Goal: Task Accomplishment & Management: Manage account settings

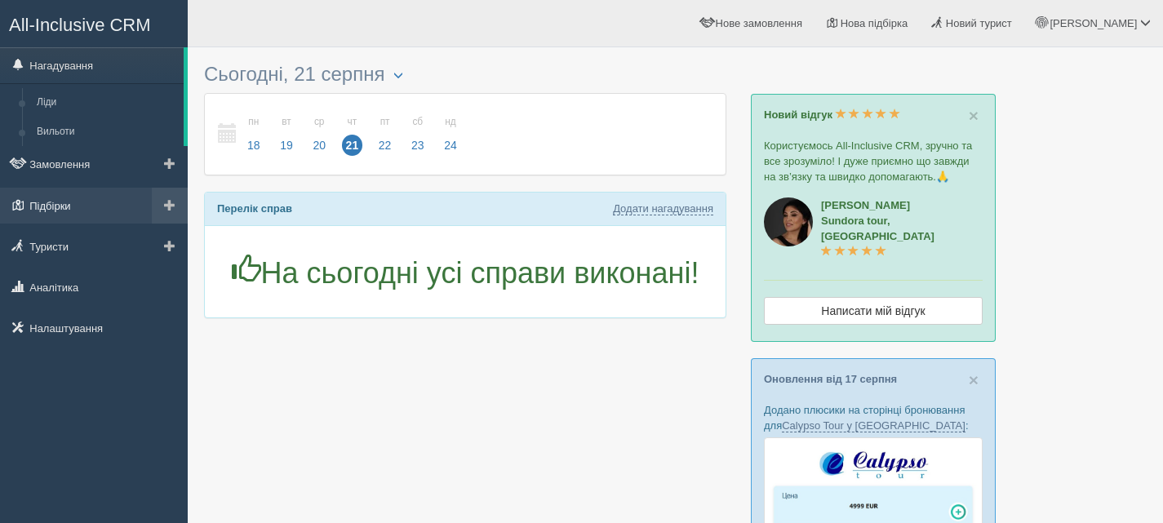
click at [58, 206] on link "Підбірки" at bounding box center [94, 206] width 188 height 36
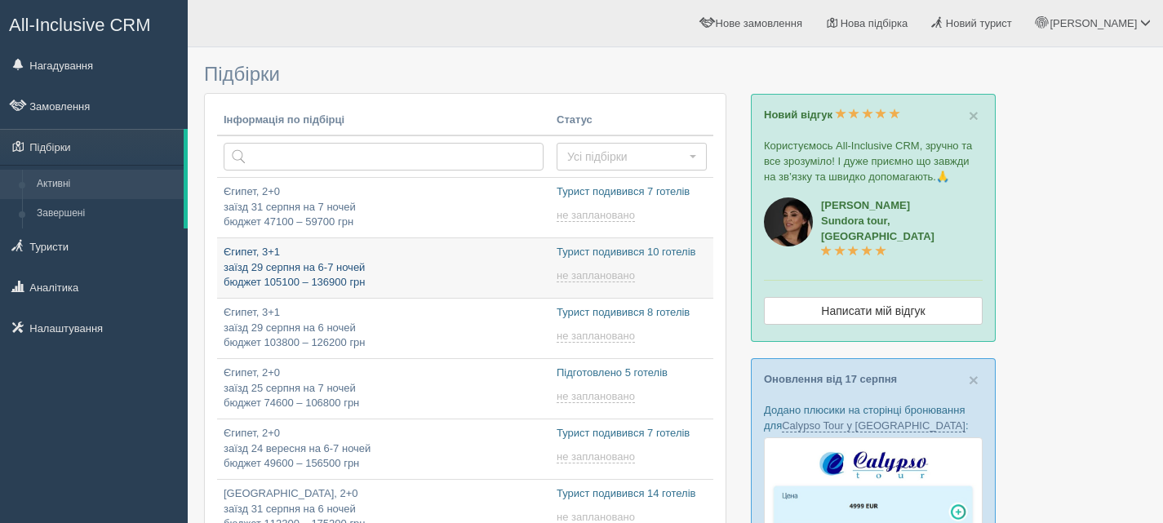
type input "2025-08-21 12:10"
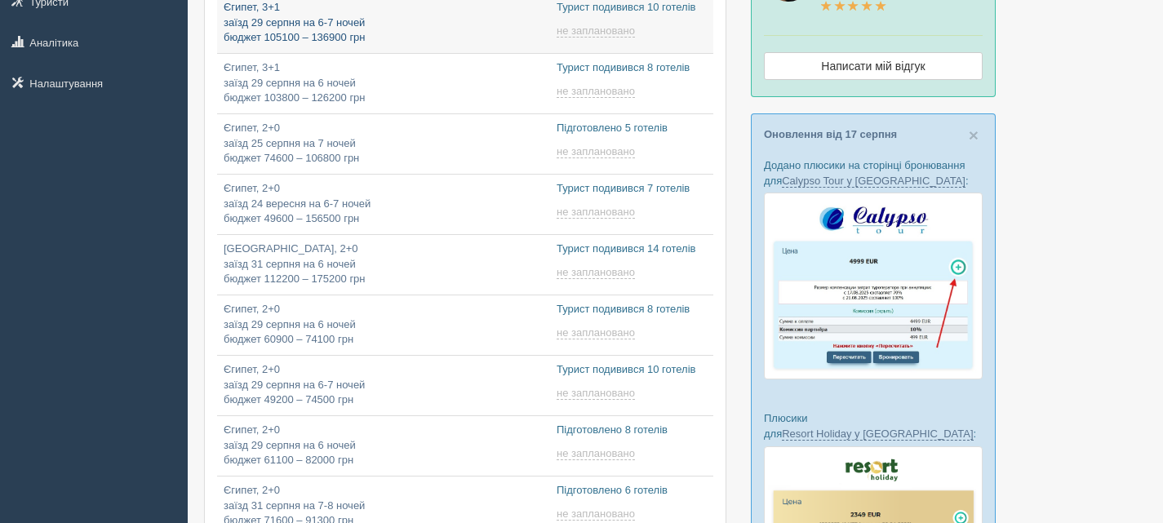
type input "2025-08-21 11:40"
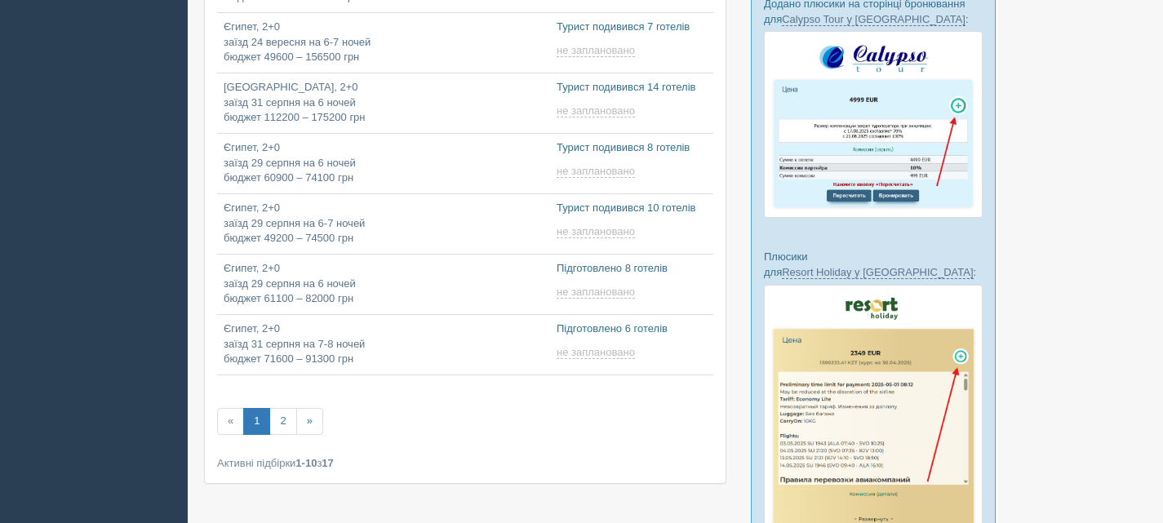
scroll to position [408, 0]
type input "2025-08-21 18:25"
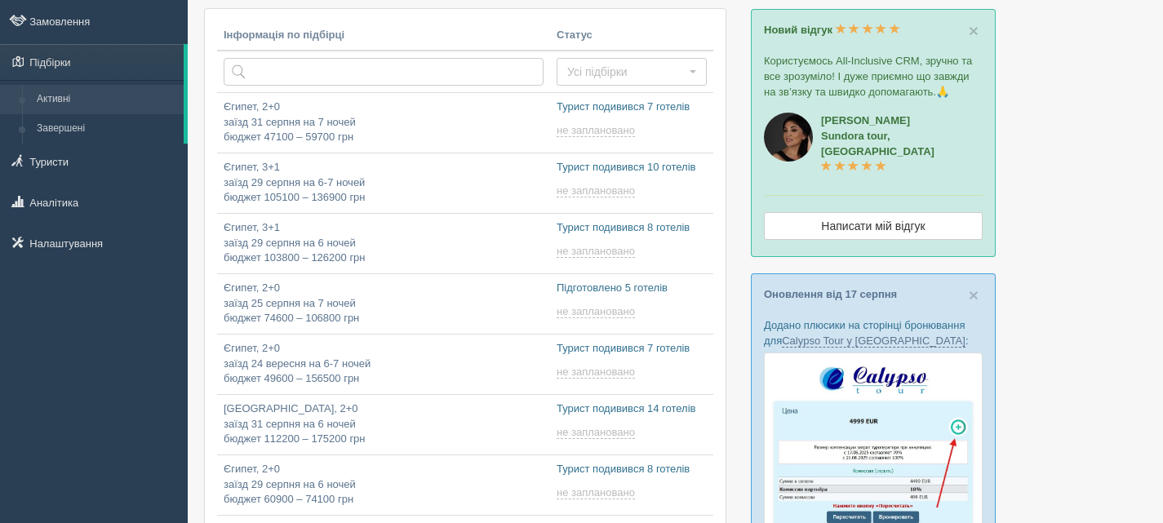
scroll to position [82, 0]
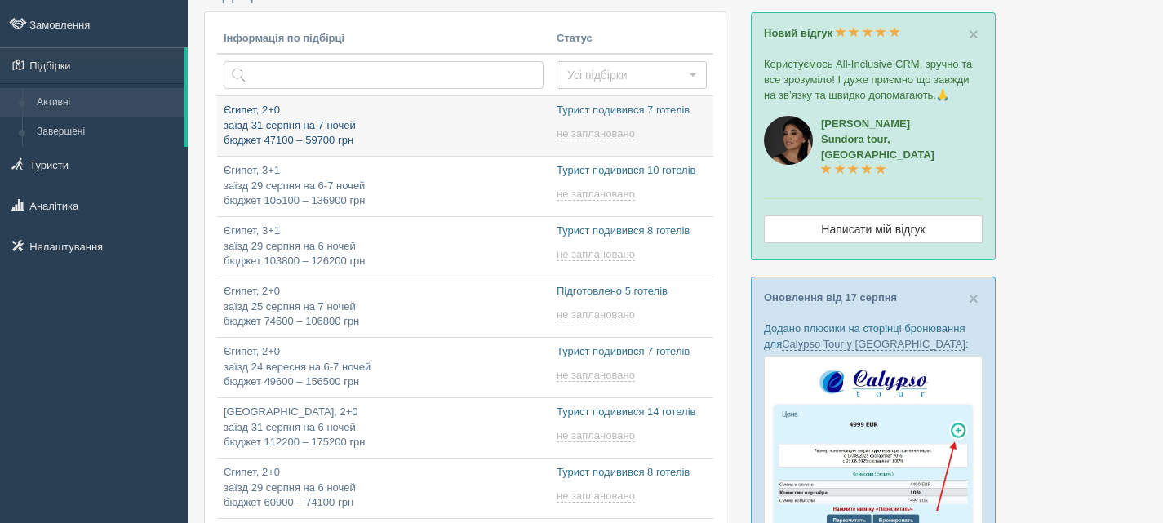
type input "[DATE] 18:15"
type input "[DATE] 9:20"
click at [372, 122] on p "Єгипет, 2+0 заїзд 31 серпня на 7 ночей бюджет 47100 – 59700 грн" at bounding box center [384, 126] width 320 height 46
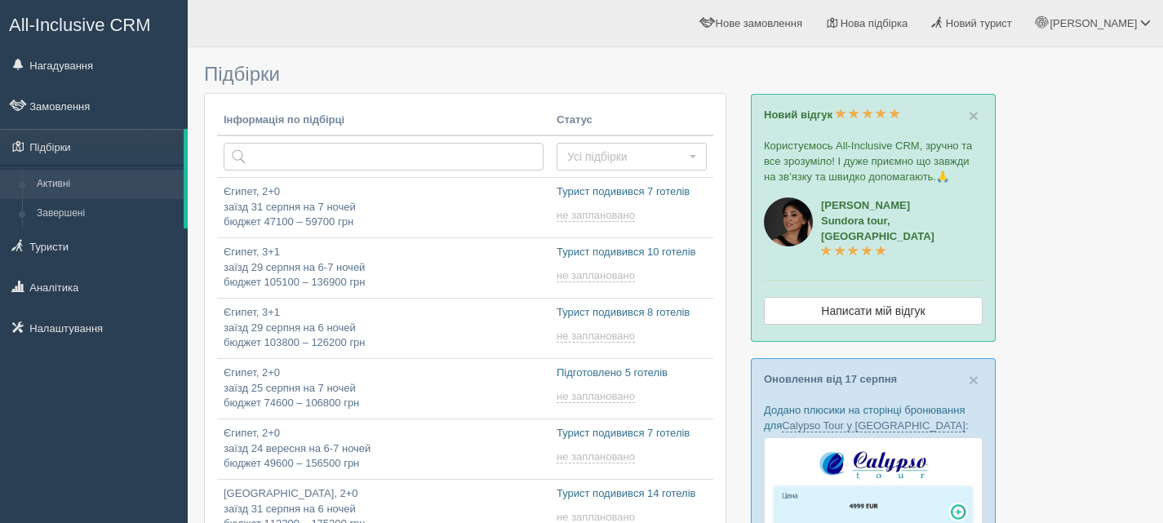
scroll to position [82, 0]
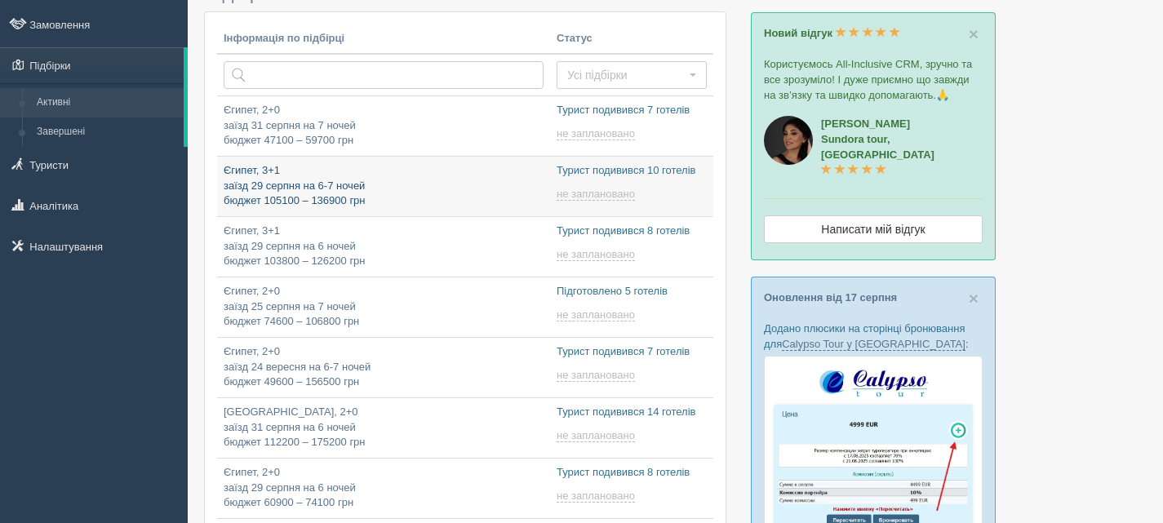
click at [269, 184] on p "Єгипет, 3+1 заїзд 29 серпня на 6-7 ночей бюджет 105100 – 136900 грн" at bounding box center [384, 186] width 320 height 46
type input "2025-08-21 11:40"
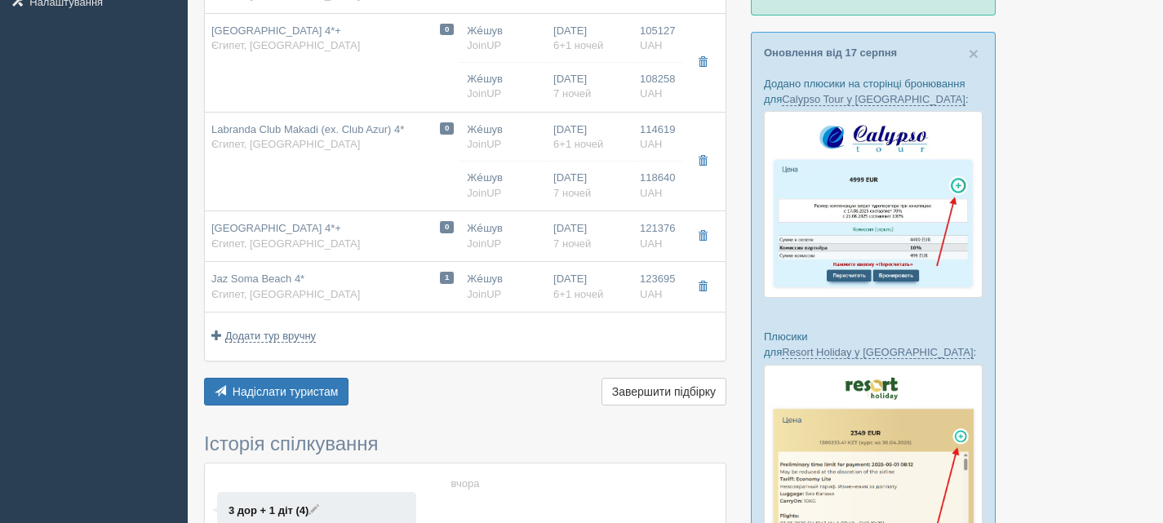
scroll to position [653, 0]
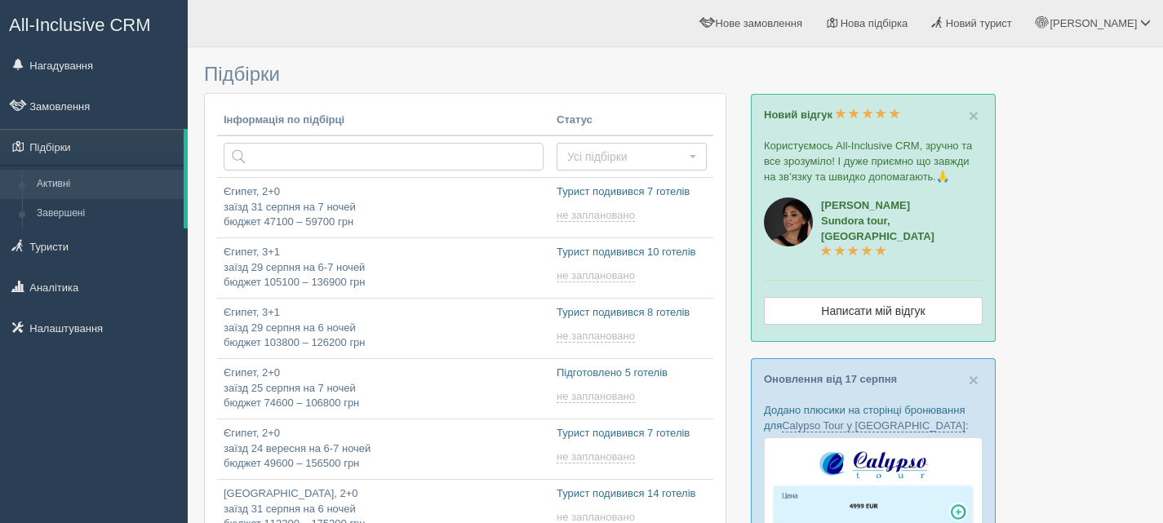
scroll to position [82, 0]
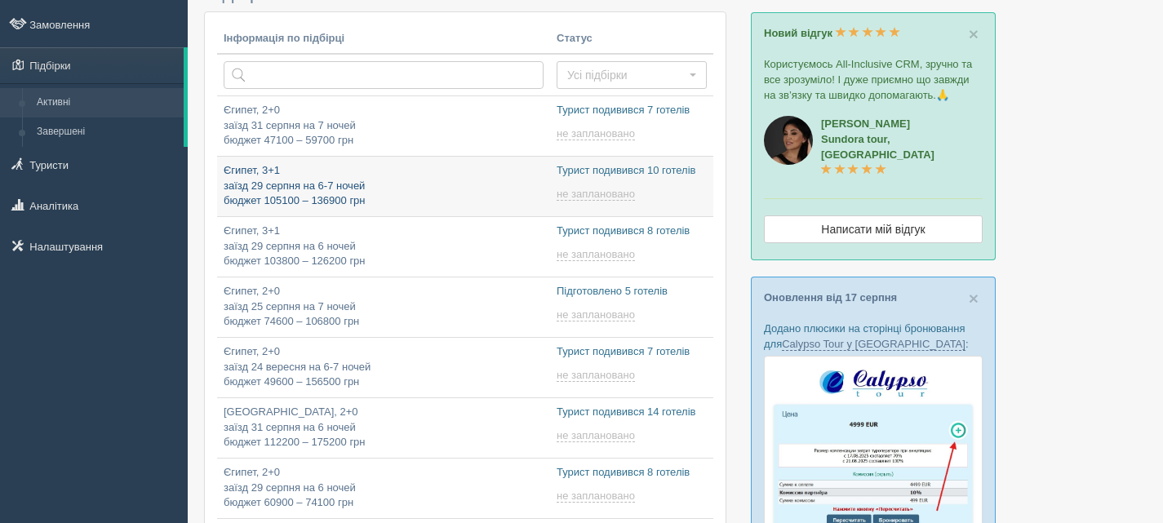
click at [464, 184] on p "Єгипет, 3+1 заїзд 29 серпня на 6-7 ночей бюджет 105100 – 136900 грн" at bounding box center [384, 186] width 320 height 46
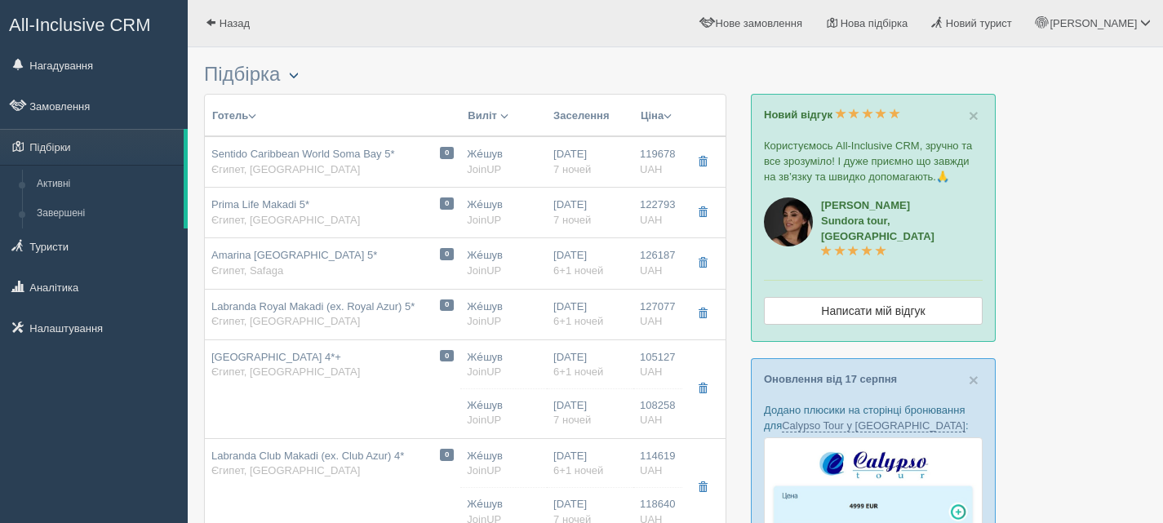
click at [297, 73] on span "button" at bounding box center [294, 75] width 10 height 10
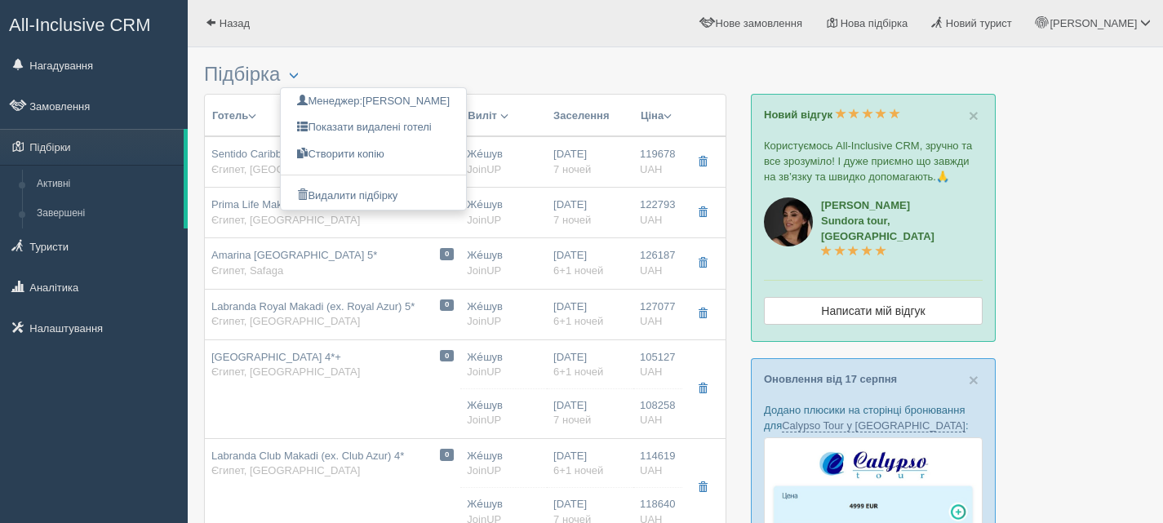
click at [488, 55] on div at bounding box center [675, 31] width 942 height 47
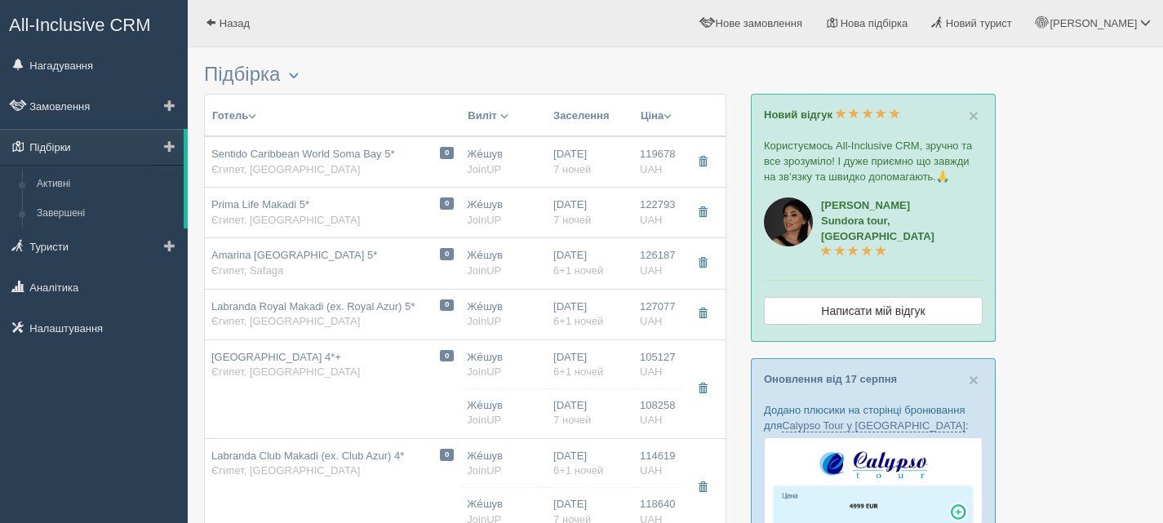
click at [37, 146] on link "Підбірки" at bounding box center [92, 147] width 184 height 36
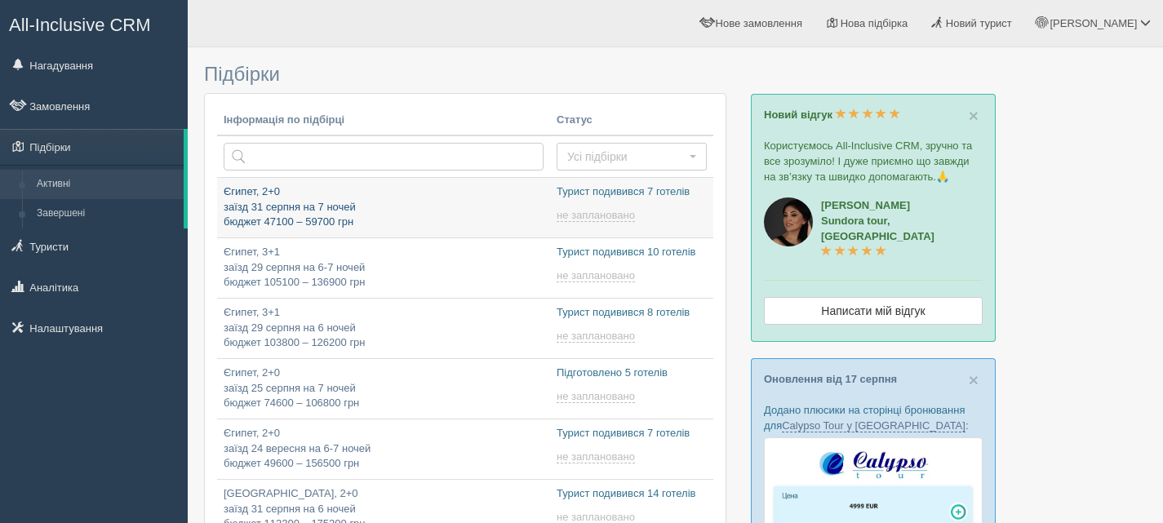
type input "[DATE] 9:20"
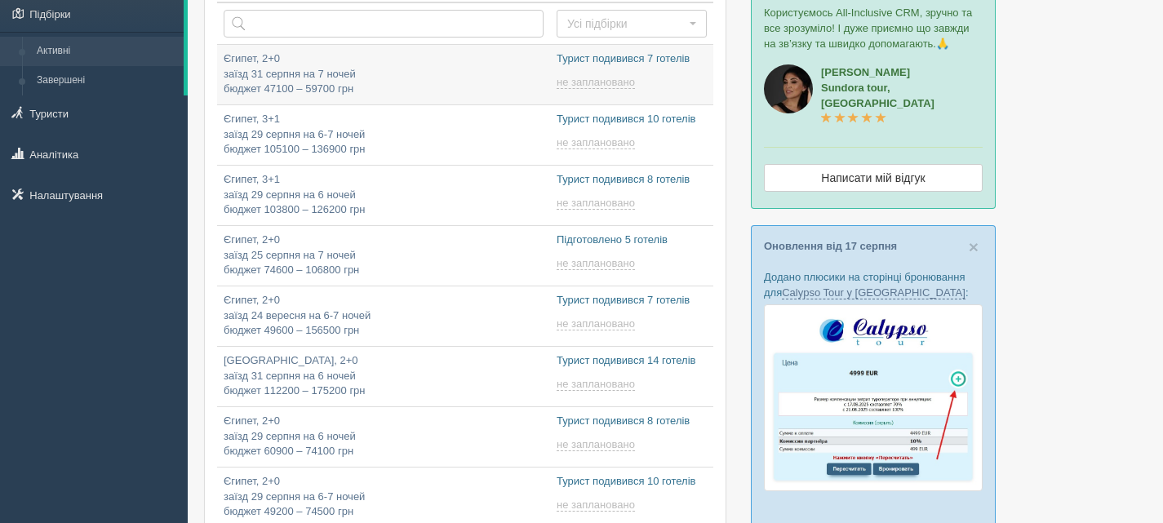
scroll to position [408, 0]
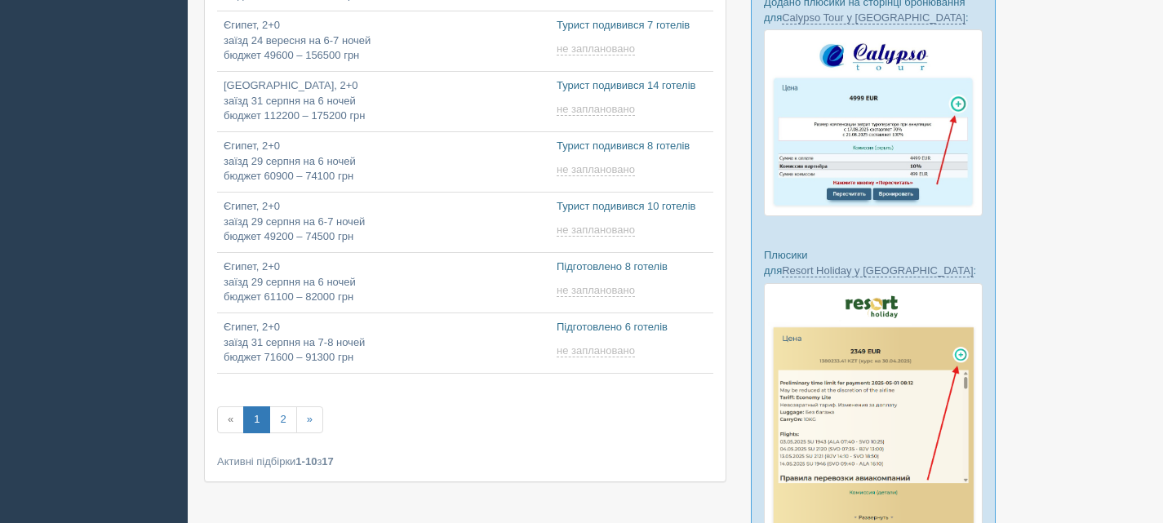
type input "2025-08-21 9:15"
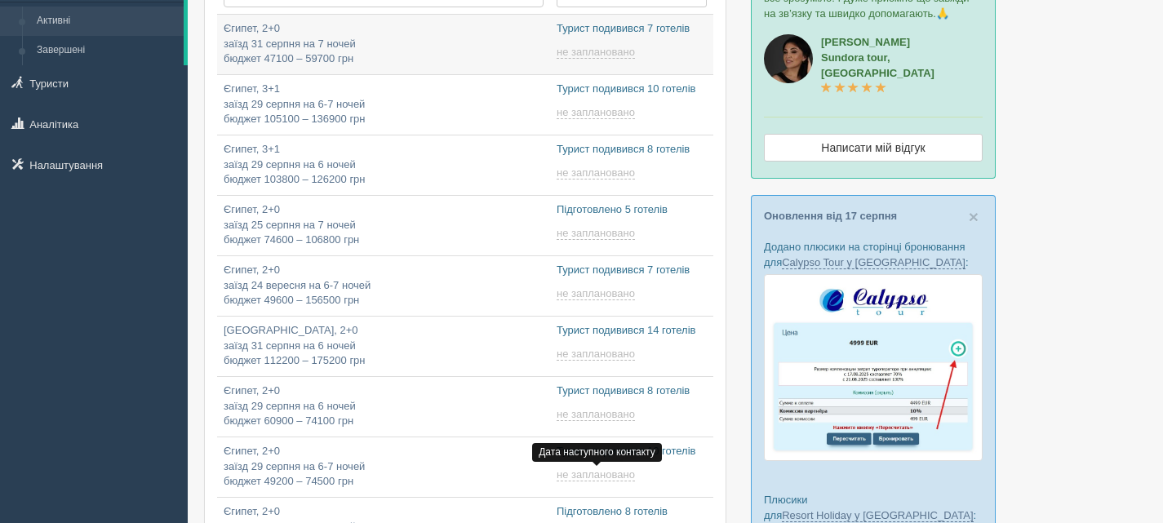
type input "2025-08-21 18:15"
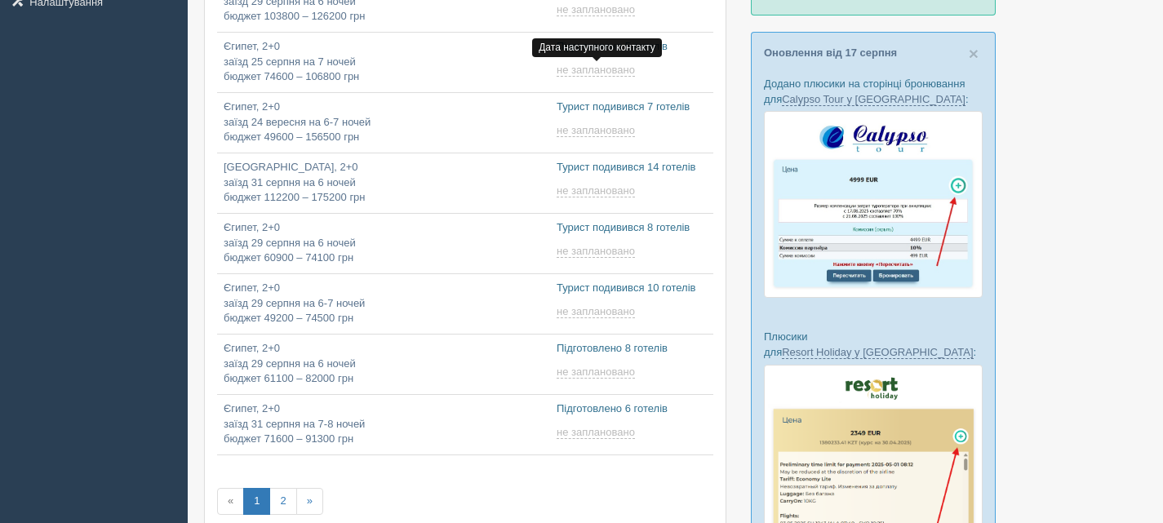
type input "2025-08-21 9:25"
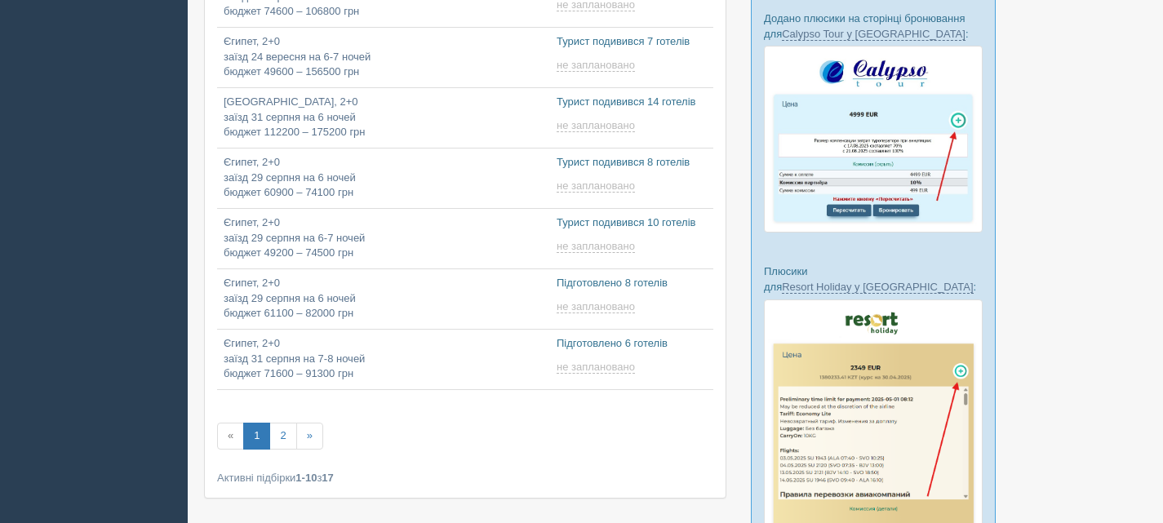
scroll to position [0, 0]
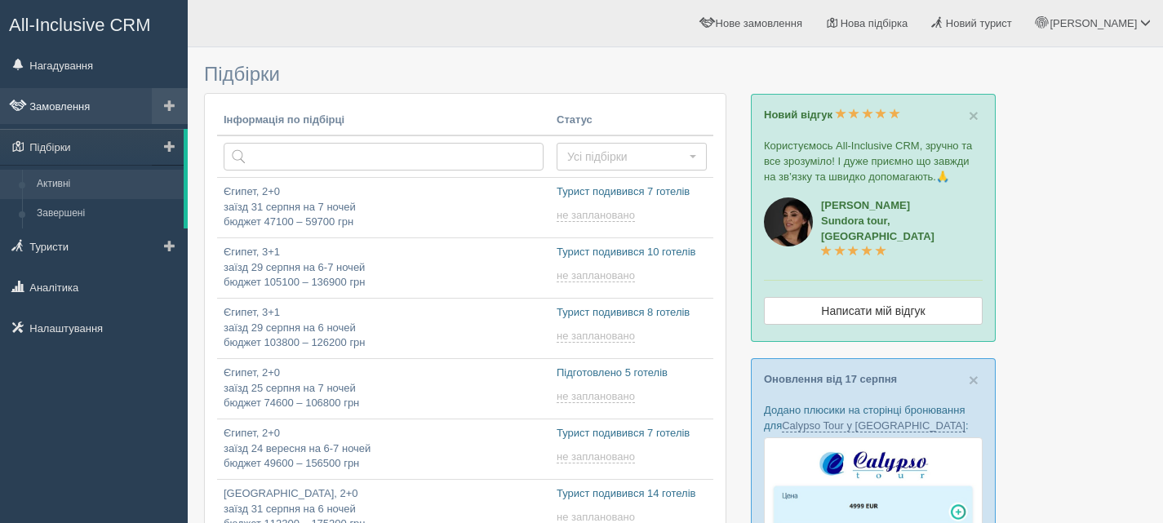
click at [48, 98] on link "Замовлення" at bounding box center [94, 106] width 188 height 36
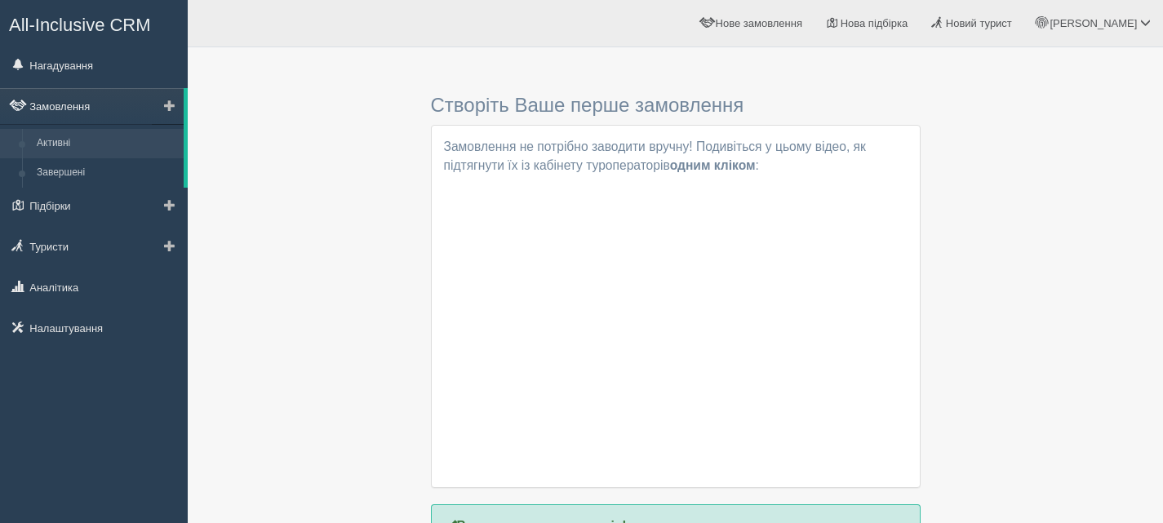
click at [74, 106] on link "Замовлення" at bounding box center [92, 106] width 184 height 36
click at [60, 198] on link "Підбірки" at bounding box center [94, 206] width 188 height 36
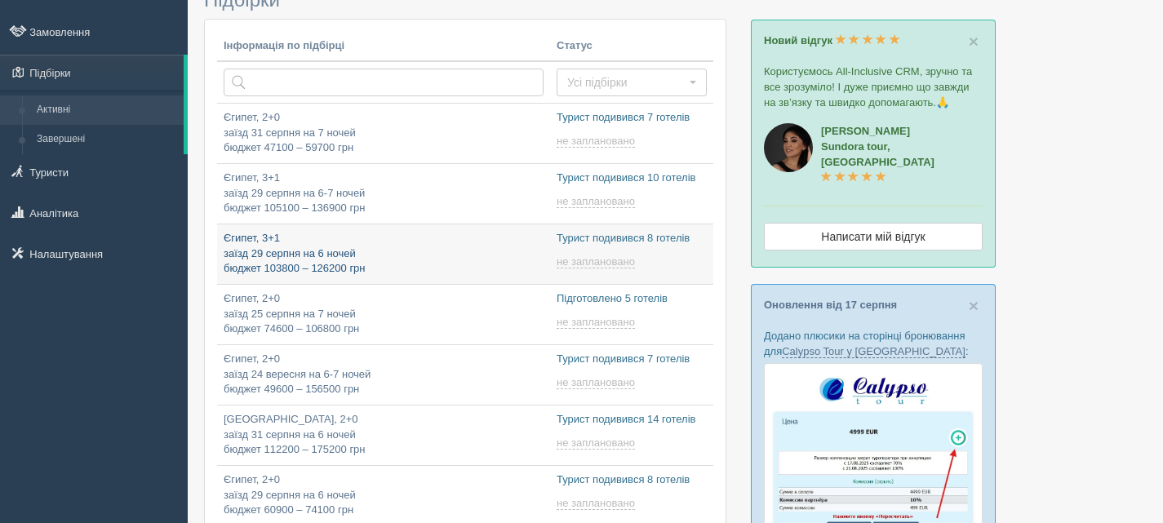
type input "[DATE] 11:40"
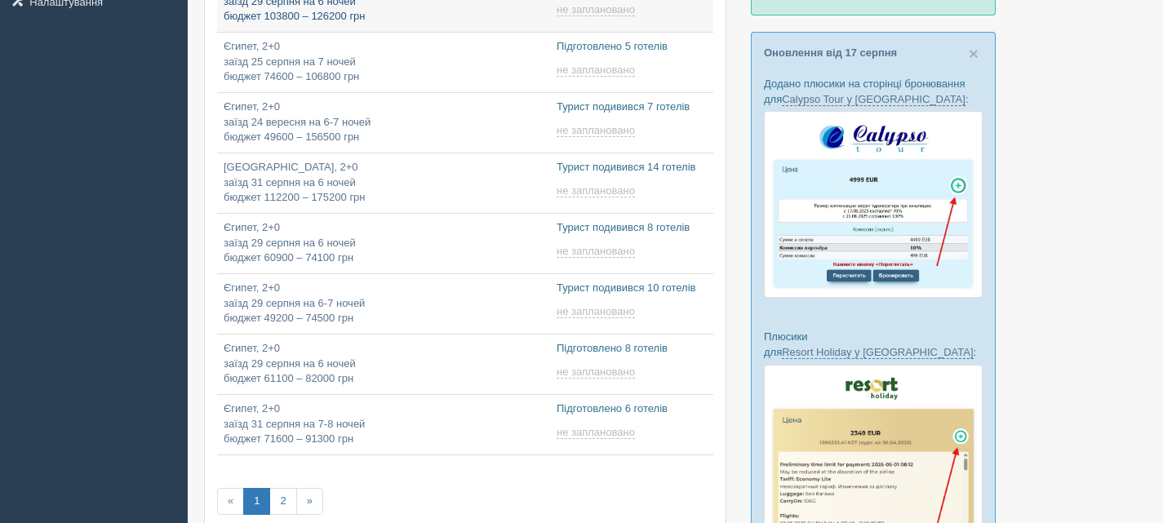
type input "[DATE] 9:25"
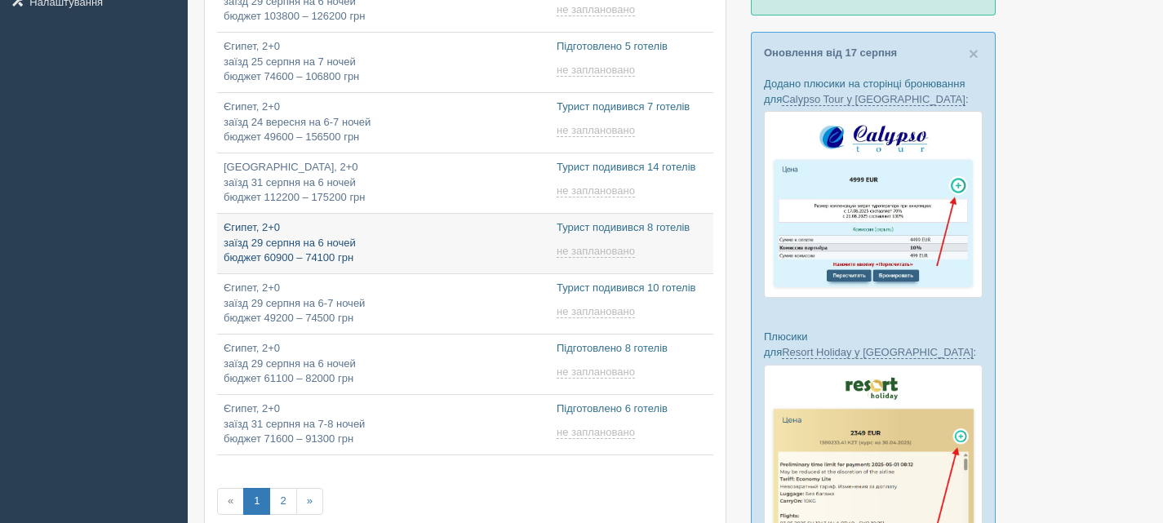
click at [327, 251] on p "Єгипет, 2+0 заїзд 29 серпня на 6 ночей бюджет 60900 – 74100 грн" at bounding box center [384, 243] width 320 height 46
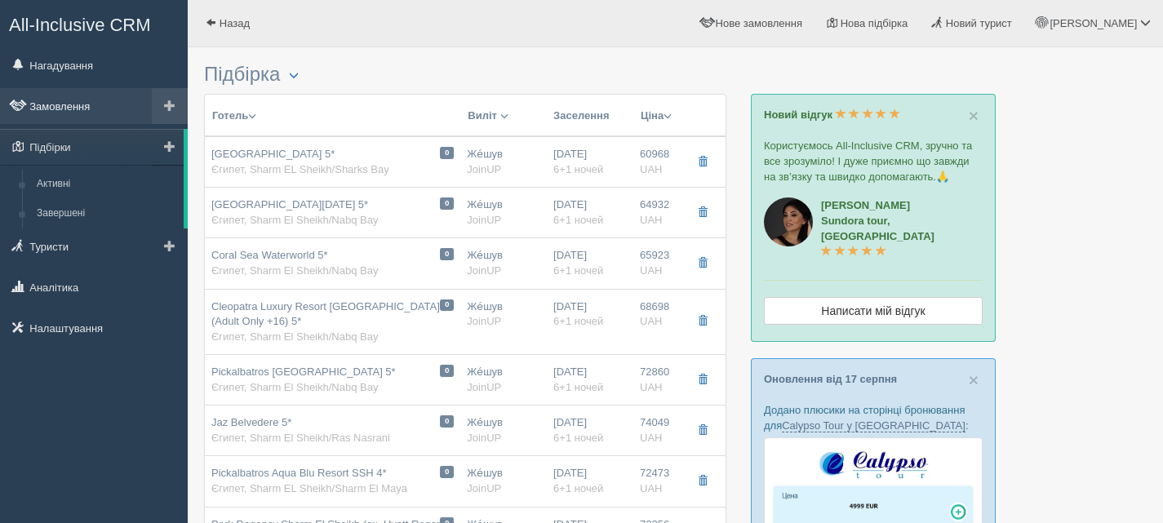
click at [53, 100] on link "Замовлення" at bounding box center [94, 106] width 188 height 36
